Goal: Find specific page/section: Find specific page/section

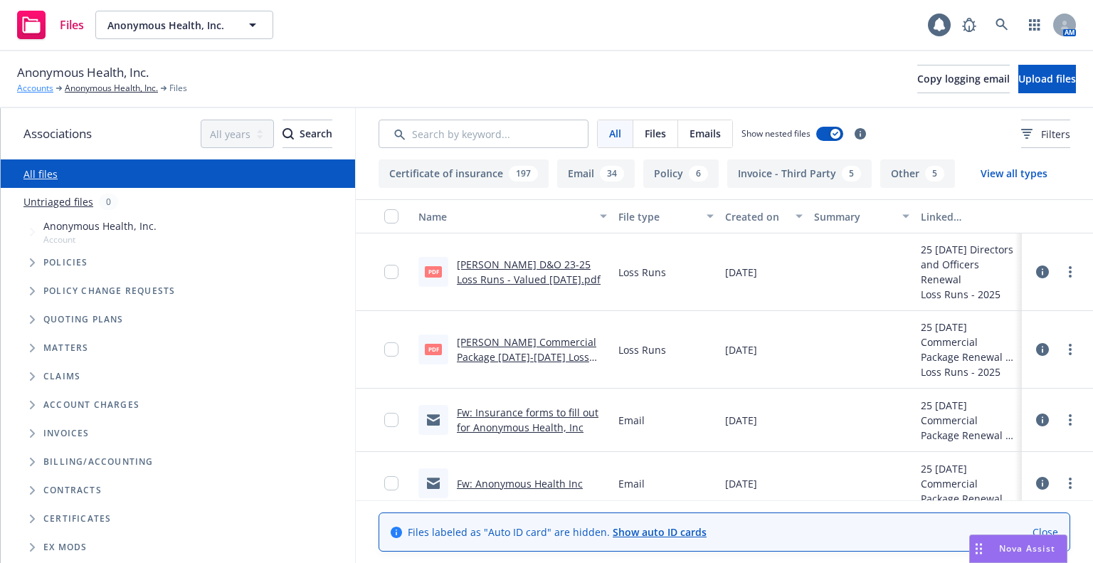
click at [46, 90] on link "Accounts" at bounding box center [35, 88] width 36 height 13
